Goal: Check status: Check status

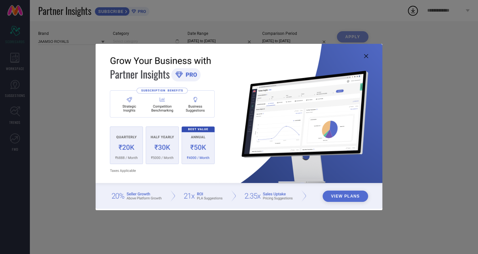
type input "All"
click at [367, 58] on icon at bounding box center [366, 56] width 4 height 4
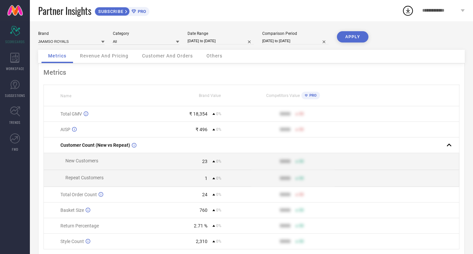
click at [213, 38] on input "[DATE] to [DATE]" at bounding box center [220, 40] width 66 height 7
select select "7"
select select "2025"
select select "8"
select select "2025"
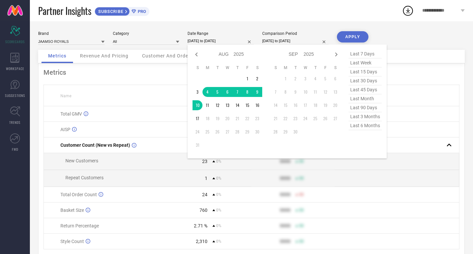
click at [369, 53] on span "last 7 days" at bounding box center [364, 53] width 33 height 9
type input "[DATE] to [DATE]"
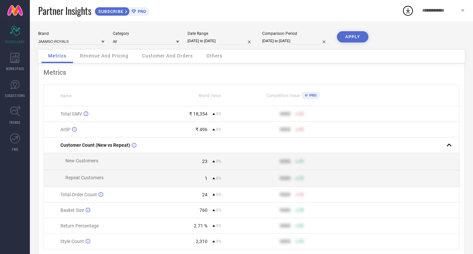
click at [299, 40] on input "[DATE] to [DATE]" at bounding box center [295, 40] width 66 height 7
select select "7"
select select "2025"
select select "8"
select select "2025"
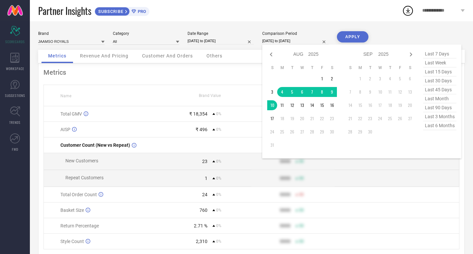
click at [438, 52] on span "last 7 days" at bounding box center [439, 53] width 33 height 9
type input "[DATE] to [DATE]"
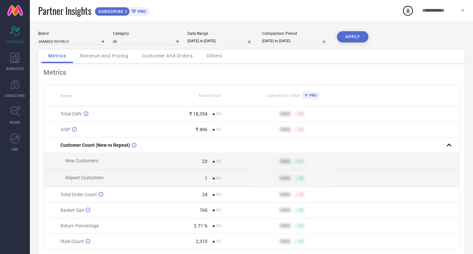
click at [351, 35] on button "APPLY" at bounding box center [353, 36] width 32 height 11
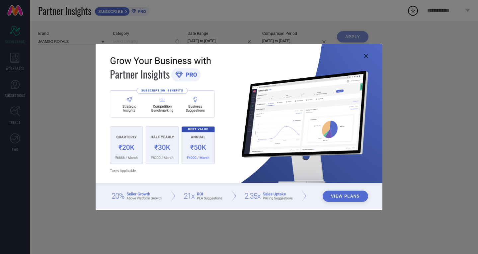
type input "All"
drag, startPoint x: 365, startPoint y: 56, endPoint x: 348, endPoint y: 58, distance: 16.4
click at [365, 56] on icon at bounding box center [366, 56] width 4 height 4
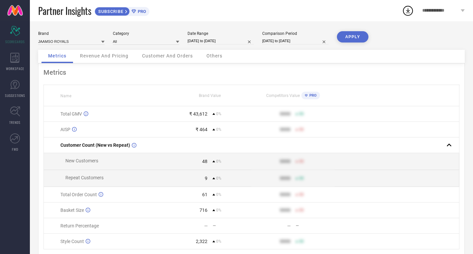
click at [221, 39] on input "[DATE] to [DATE]" at bounding box center [220, 40] width 66 height 7
select select "7"
select select "2025"
select select "8"
select select "2025"
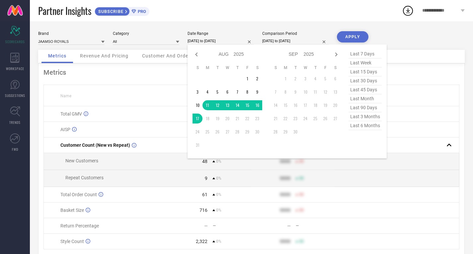
click at [367, 52] on span "last 7 days" at bounding box center [364, 53] width 33 height 9
type input "[DATE] to [DATE]"
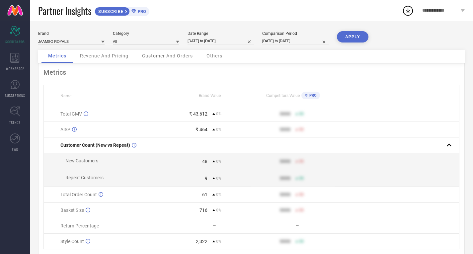
select select "7"
select select "2025"
select select "8"
select select "2025"
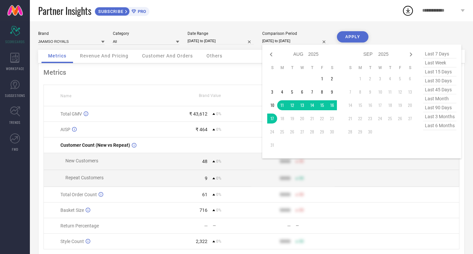
click at [292, 38] on input "[DATE] to [DATE]" at bounding box center [295, 40] width 66 height 7
click at [442, 56] on span "last 7 days" at bounding box center [439, 53] width 33 height 9
type input "[DATE] to [DATE]"
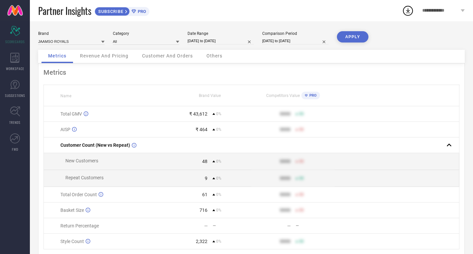
click at [351, 36] on button "APPLY" at bounding box center [353, 36] width 32 height 11
drag, startPoint x: 208, startPoint y: 41, endPoint x: 212, endPoint y: 42, distance: 3.6
click at [209, 41] on input "[DATE] to [DATE]" at bounding box center [220, 40] width 66 height 7
select select "7"
select select "2025"
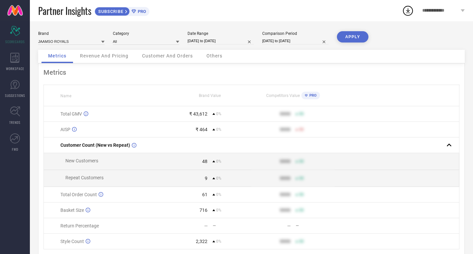
select select "8"
select select "2025"
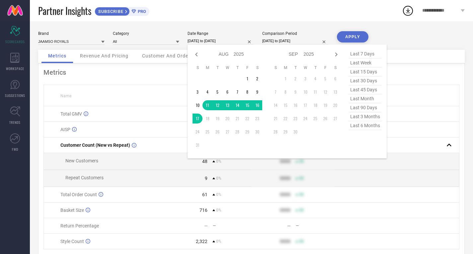
click at [363, 50] on span "last 7 days" at bounding box center [364, 53] width 33 height 9
type input "[DATE] to [DATE]"
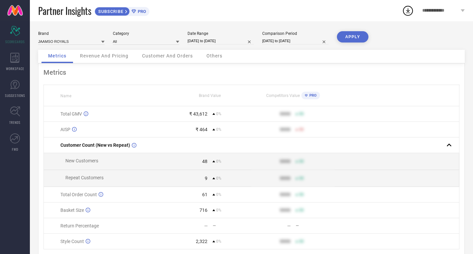
click at [285, 39] on input "[DATE] to [DATE]" at bounding box center [295, 40] width 66 height 7
select select "7"
select select "2025"
select select "8"
select select "2025"
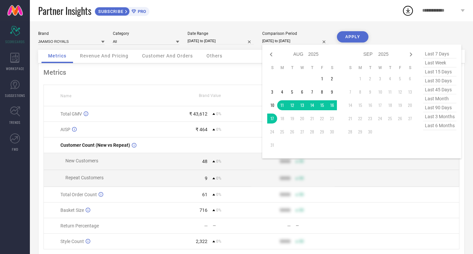
click at [439, 54] on span "last 7 days" at bounding box center [439, 53] width 33 height 9
type input "[DATE] to [DATE]"
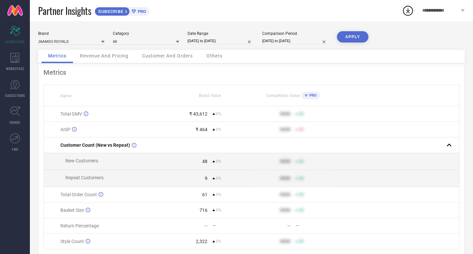
click at [350, 38] on button "APPLY" at bounding box center [353, 36] width 32 height 11
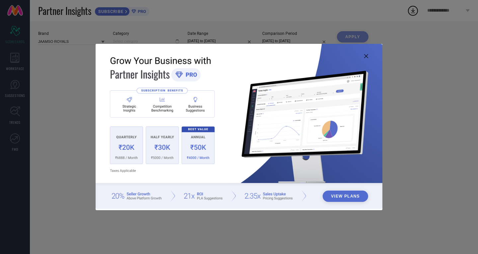
type input "All"
click at [368, 57] on img at bounding box center [239, 126] width 287 height 165
click at [365, 56] on icon at bounding box center [366, 56] width 4 height 4
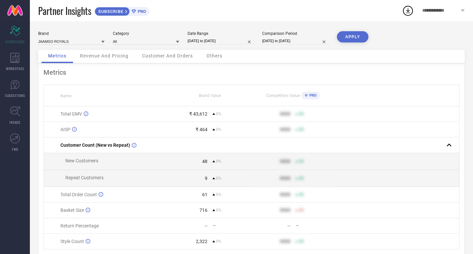
click at [223, 40] on input "[DATE] to [DATE]" at bounding box center [220, 40] width 66 height 7
select select "7"
select select "2025"
select select "8"
select select "2025"
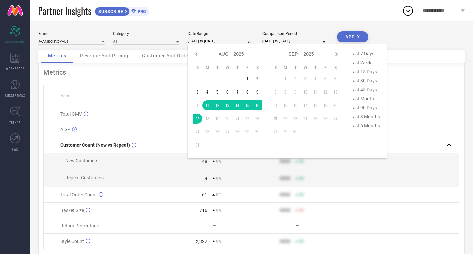
click at [371, 54] on span "last 7 days" at bounding box center [364, 53] width 33 height 9
type input "[DATE] to [DATE]"
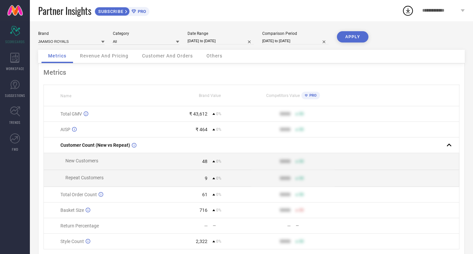
select select "7"
select select "2025"
select select "8"
select select "2025"
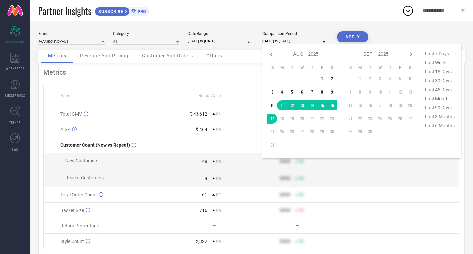
drag, startPoint x: 295, startPoint y: 40, endPoint x: 385, endPoint y: 59, distance: 92.3
click at [295, 40] on input "[DATE] to [DATE]" at bounding box center [295, 40] width 66 height 7
click at [442, 57] on span "last 7 days" at bounding box center [439, 53] width 33 height 9
type input "[DATE] to [DATE]"
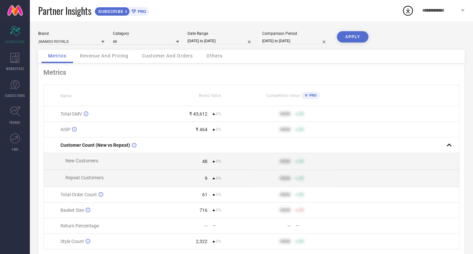
click at [350, 36] on button "APPLY" at bounding box center [353, 36] width 32 height 11
